Goal: Find specific page/section: Find specific page/section

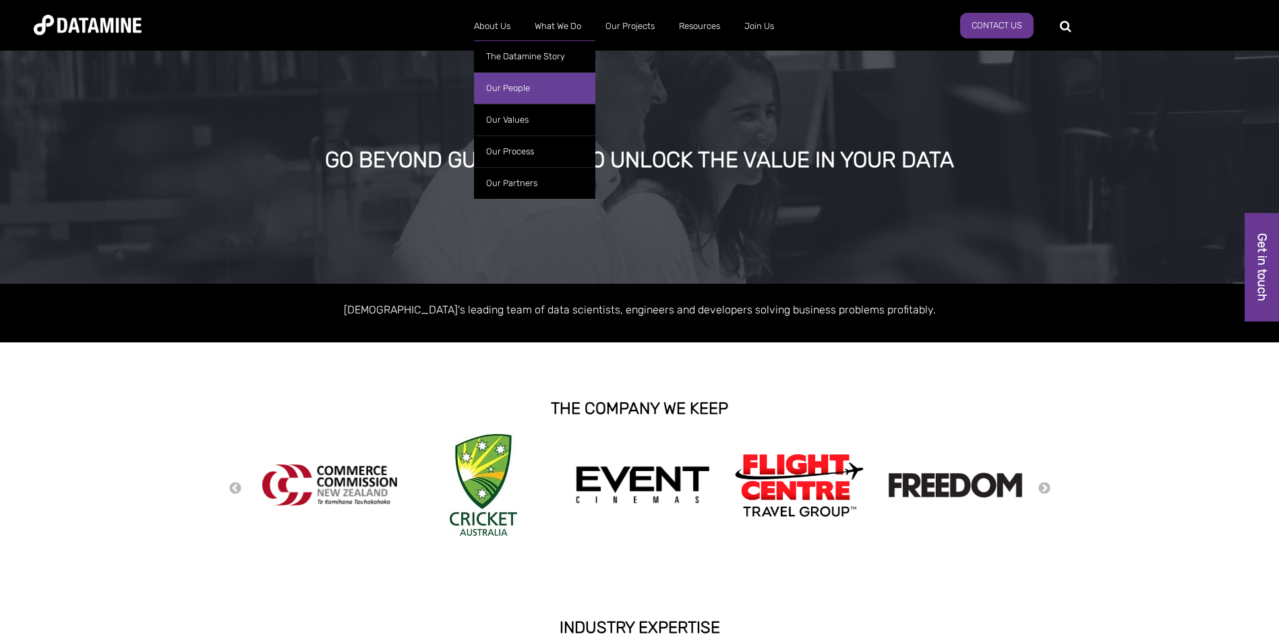
click at [506, 84] on link "Our People" at bounding box center [534, 88] width 121 height 32
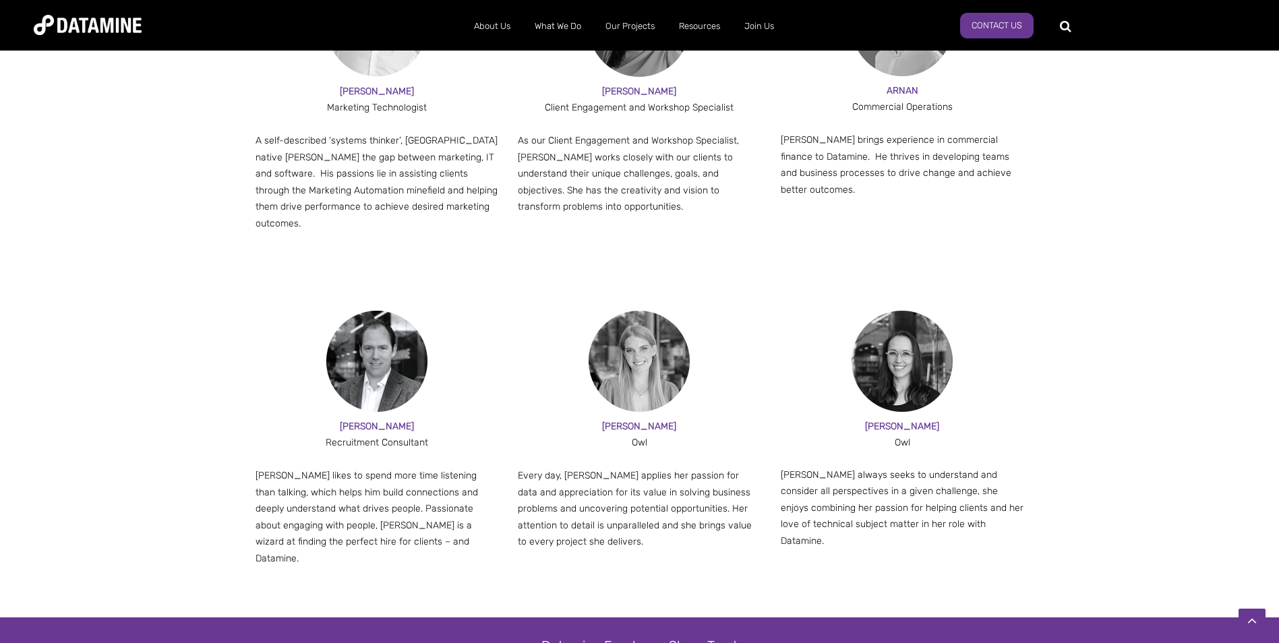
scroll to position [1287, 0]
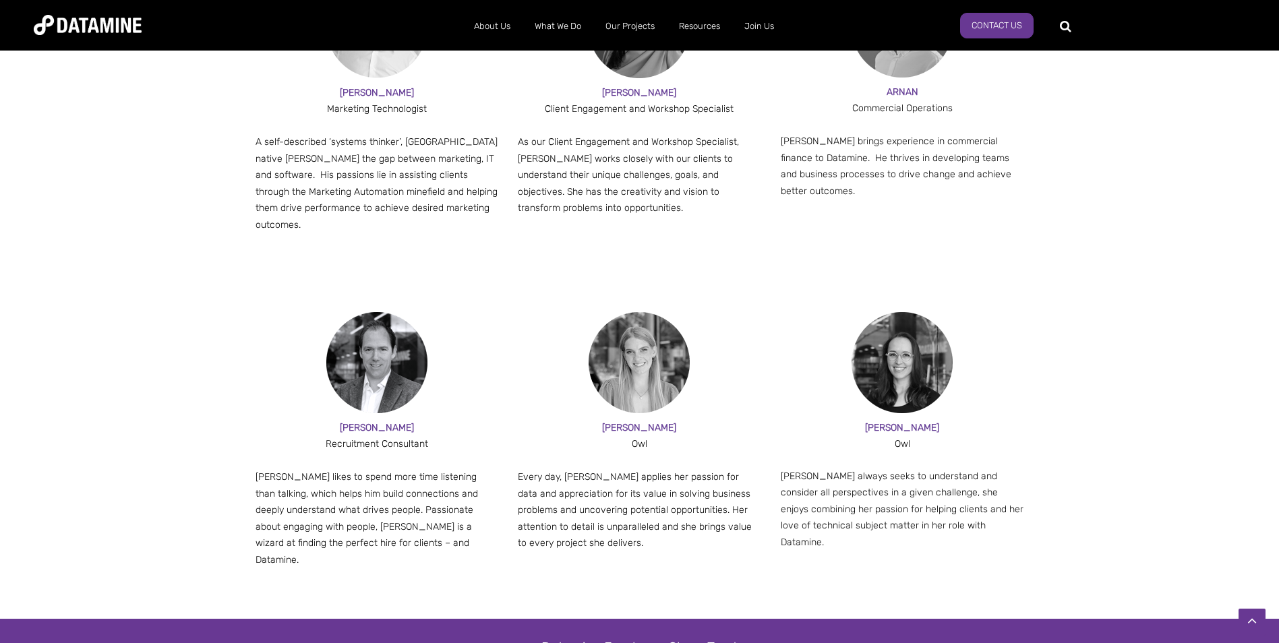
click at [498, 619] on div "Datamine Employee Share Trust" at bounding box center [639, 647] width 1279 height 57
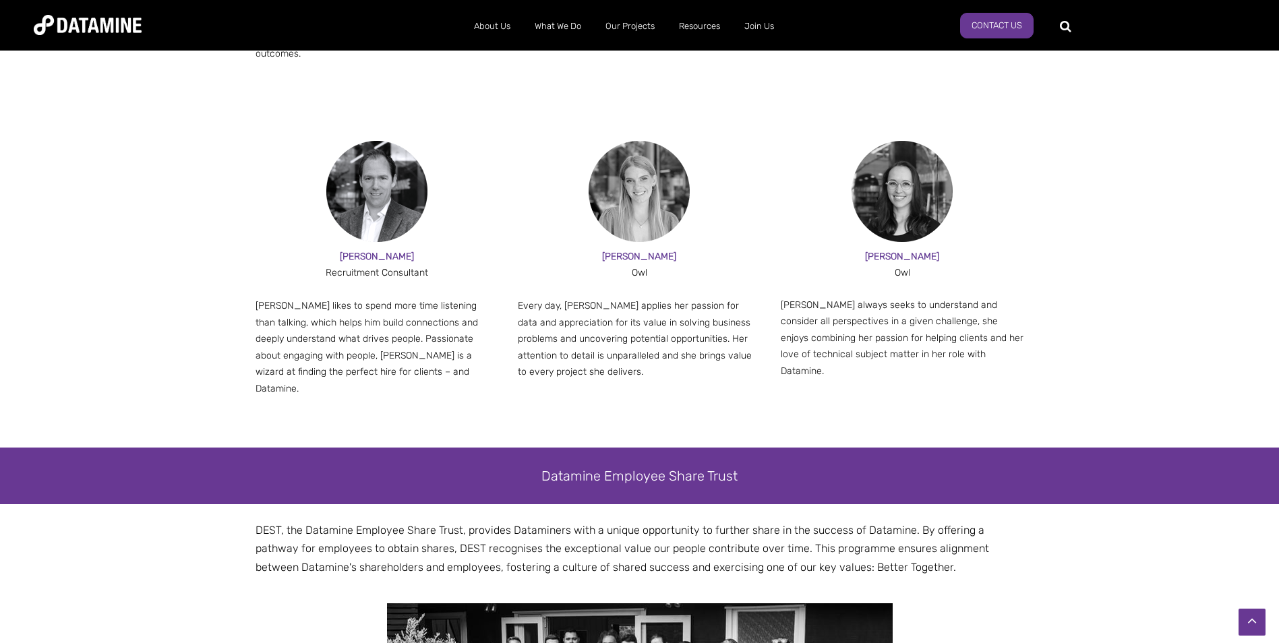
scroll to position [1489, 0]
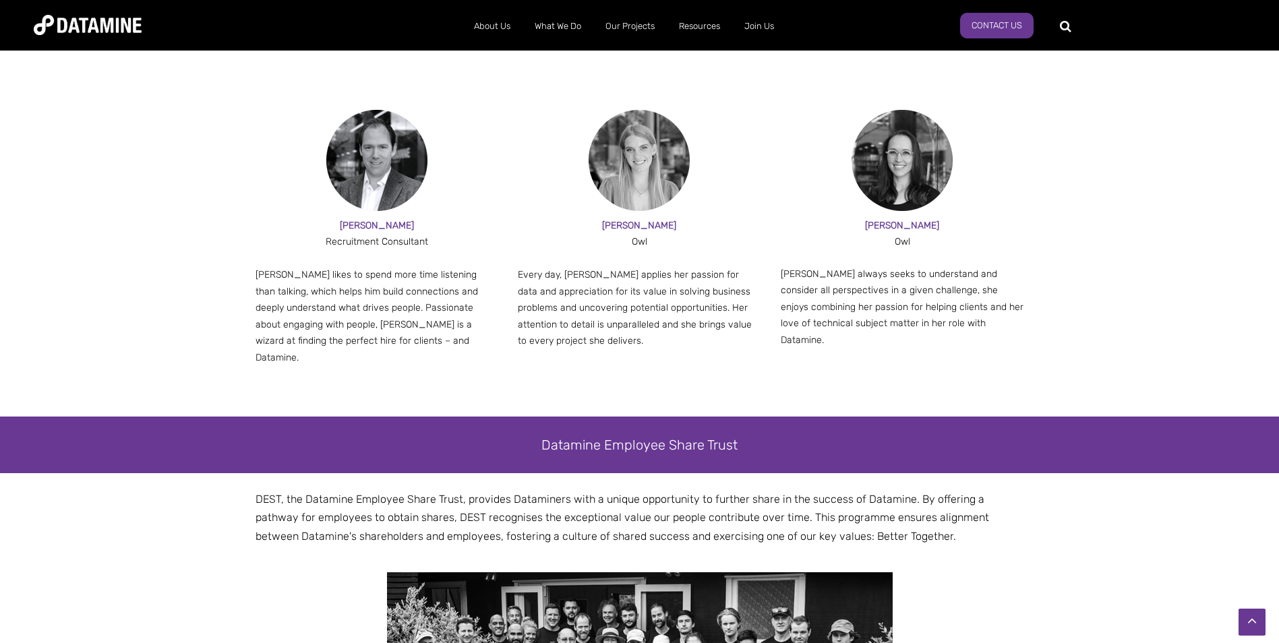
click at [499, 417] on div "Datamine Employee Share Trust" at bounding box center [639, 445] width 1279 height 57
click at [1152, 222] on div "[PERSON_NAME] Recruitment Consultant [PERSON_NAME] likes to spend more time lis…" at bounding box center [639, 252] width 1279 height 285
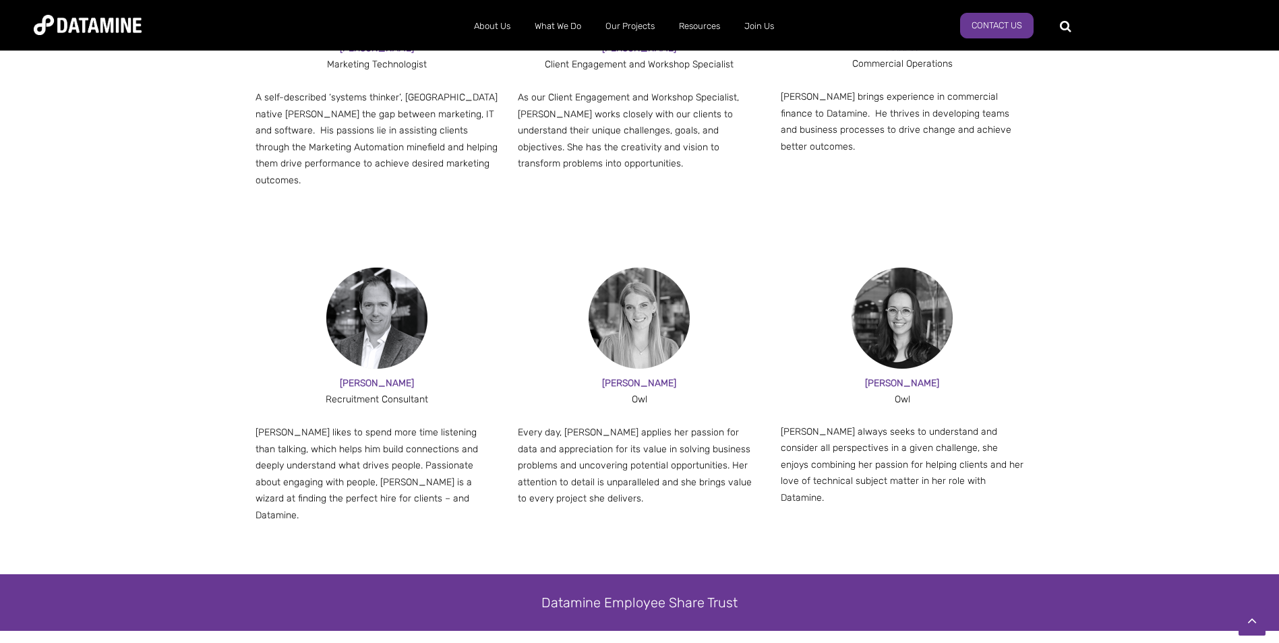
scroll to position [1287, 0]
